Goal: Information Seeking & Learning: Learn about a topic

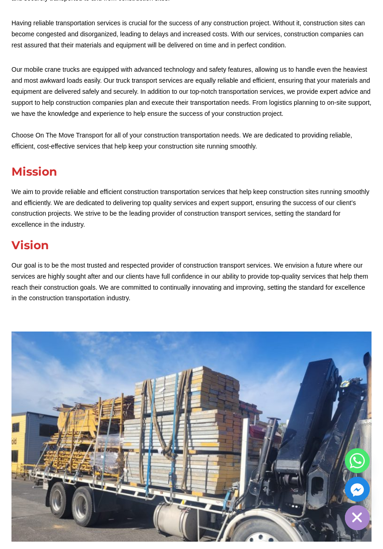
scroll to position [294, 0]
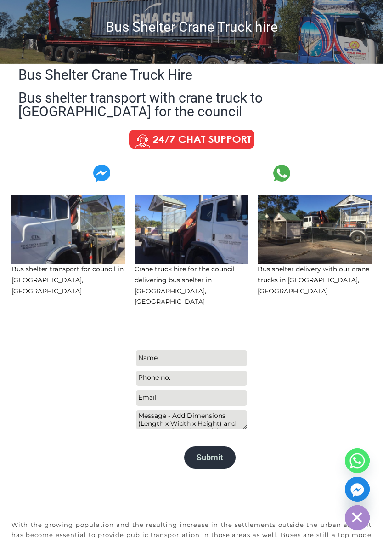
scroll to position [125, 0]
